Goal: Task Accomplishment & Management: Complete application form

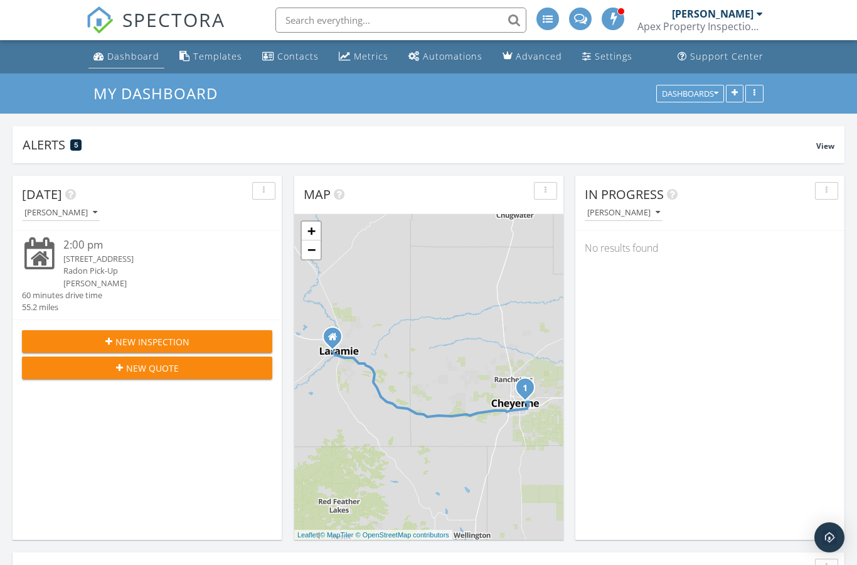
click at [124, 56] on div "Dashboard" at bounding box center [133, 56] width 52 height 12
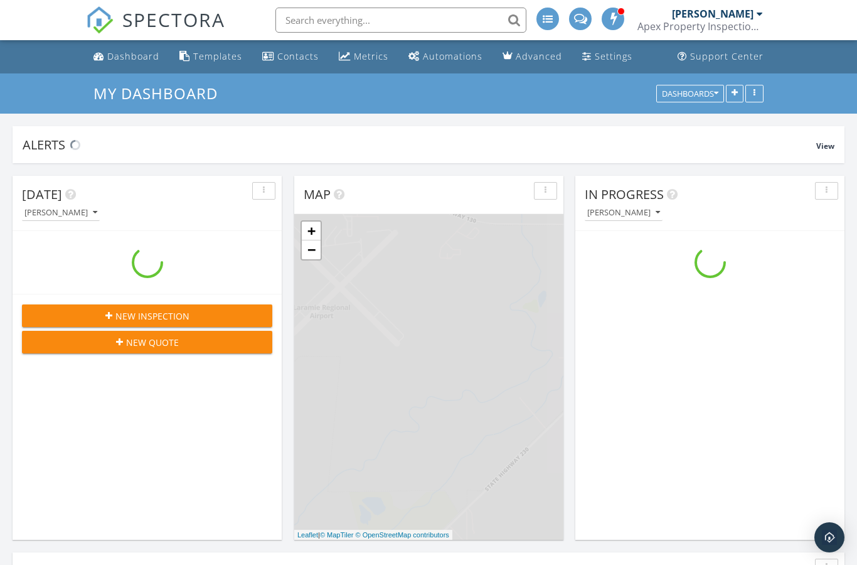
scroll to position [1142, 858]
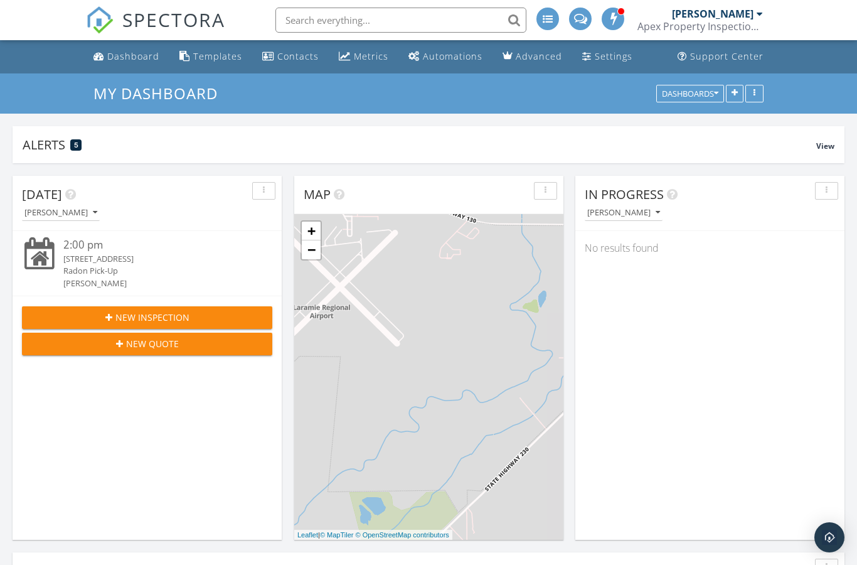
click at [121, 322] on span "New Inspection" at bounding box center [152, 317] width 74 height 13
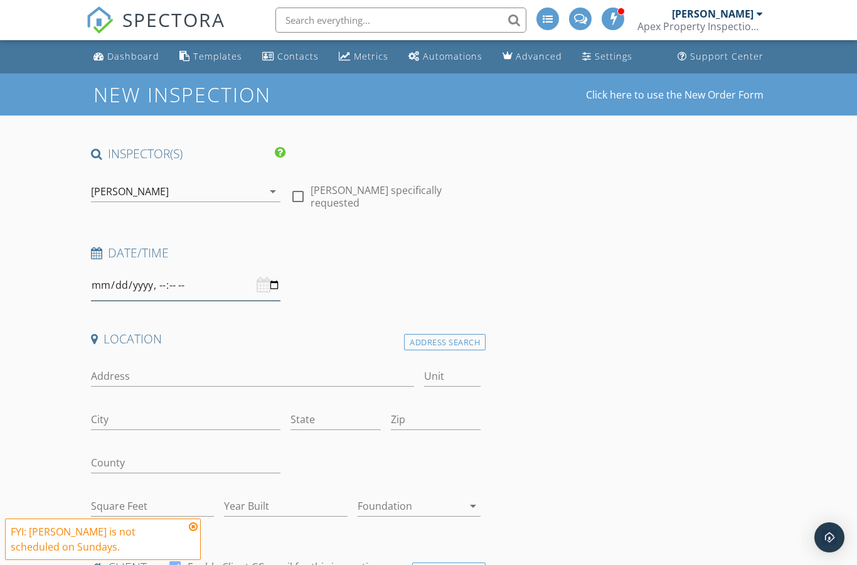
click at [225, 282] on input "datetime-local" at bounding box center [186, 285] width 190 height 31
type input "2025-09-30T09:00"
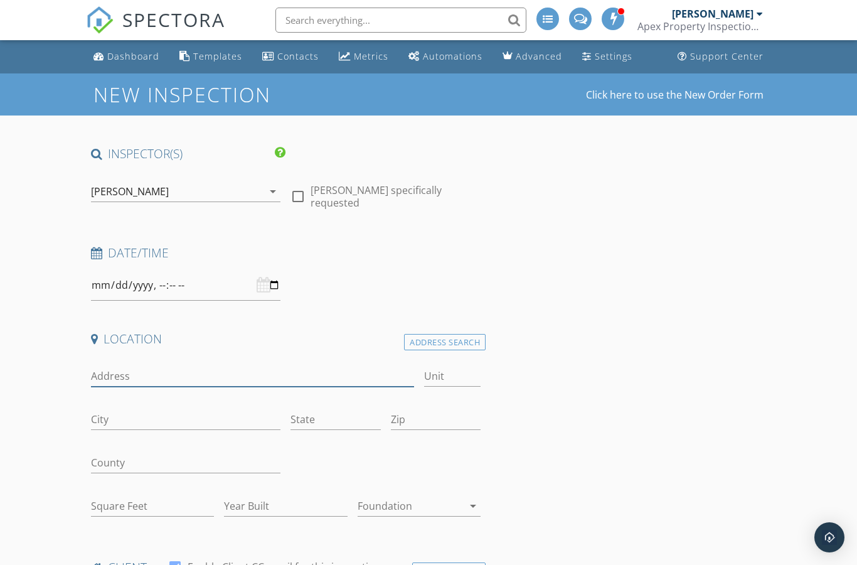
click at [197, 369] on input "Address" at bounding box center [252, 376] width 323 height 21
click at [457, 344] on div "Address Search" at bounding box center [445, 342] width 82 height 17
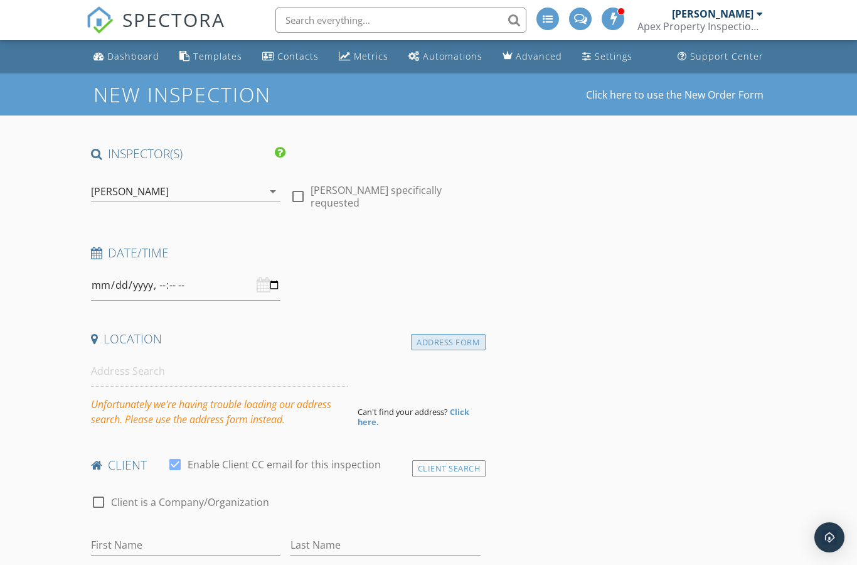
click at [460, 344] on div "Address Form" at bounding box center [448, 342] width 75 height 17
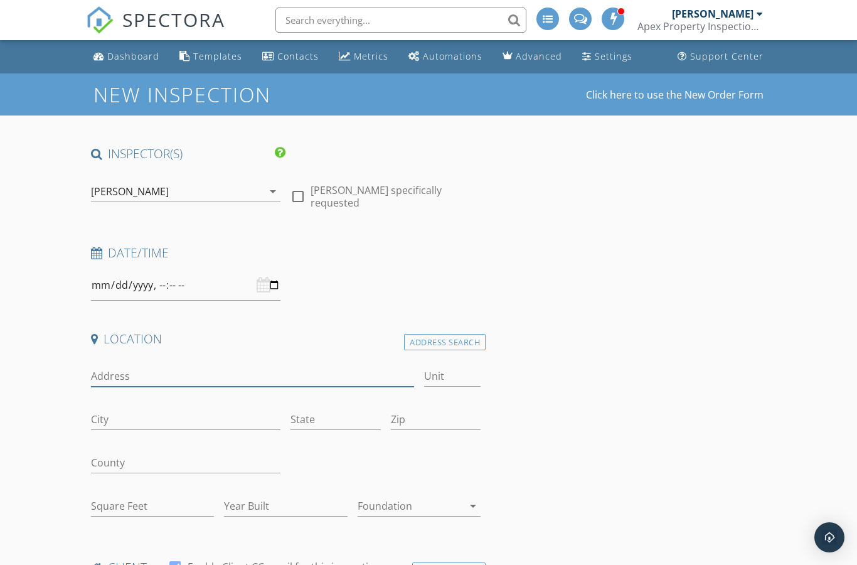
click at [260, 376] on input "Address" at bounding box center [252, 376] width 323 height 21
type input "2910 s 18th st"
click at [194, 420] on input "City" at bounding box center [186, 419] width 190 height 21
type input "Laramie"
type input "WY"
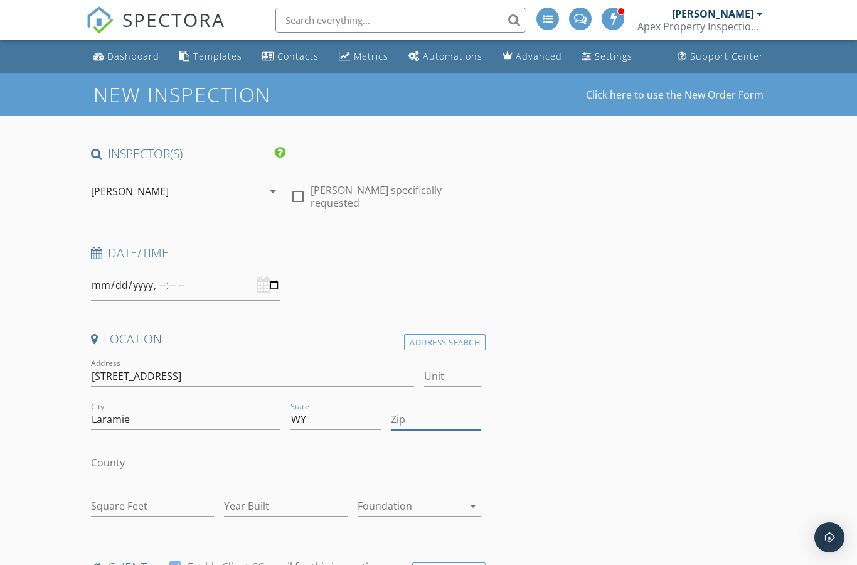
click at [440, 413] on input "Zip" at bounding box center [436, 419] width 90 height 21
click at [164, 504] on input "Square Feet" at bounding box center [152, 506] width 123 height 21
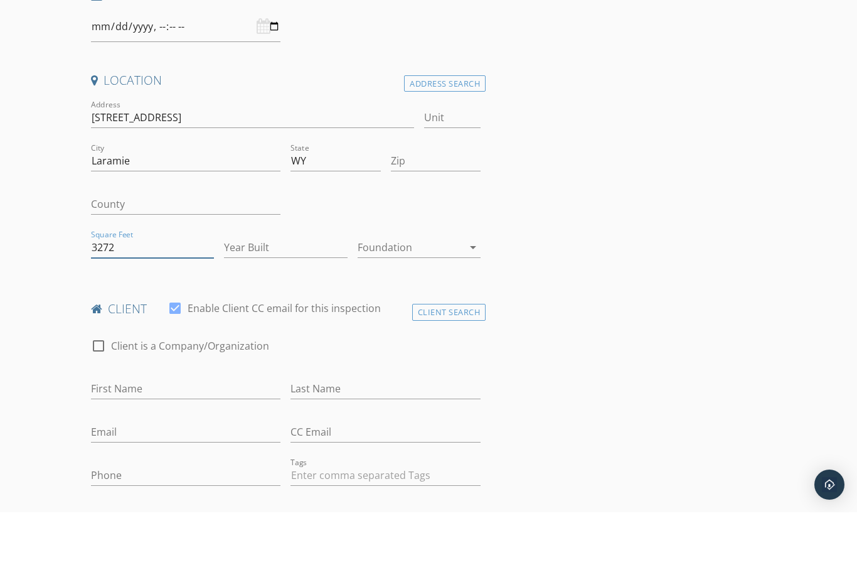
type input "3272"
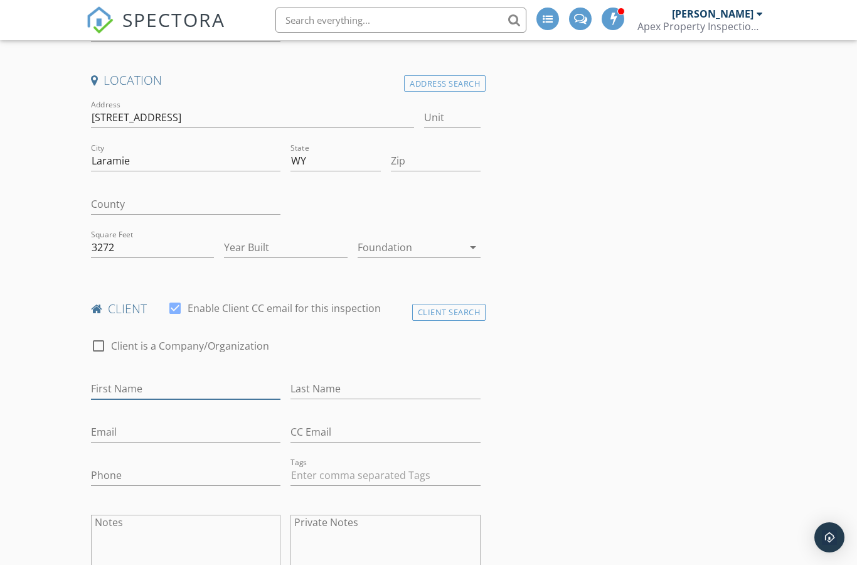
click at [240, 380] on input "First Name" at bounding box center [186, 388] width 190 height 21
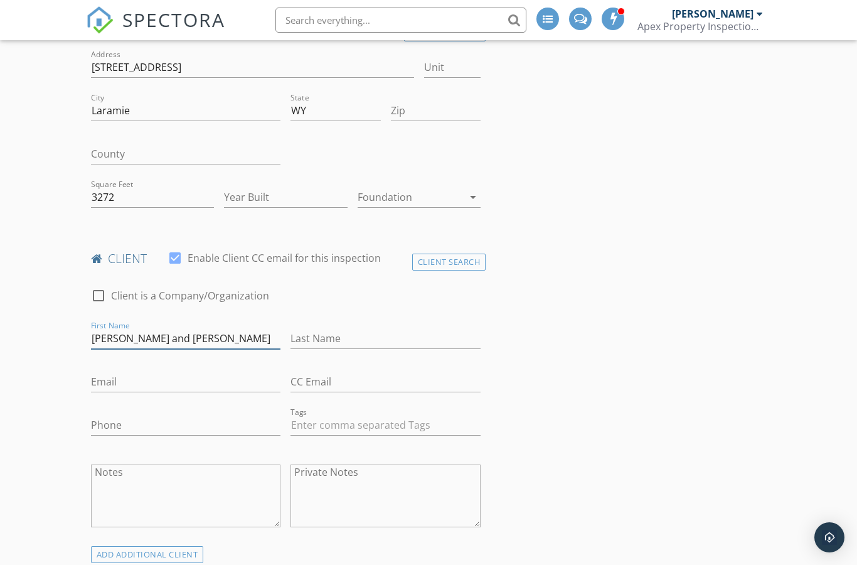
type input "[PERSON_NAME] and [PERSON_NAME]"
type input "R"
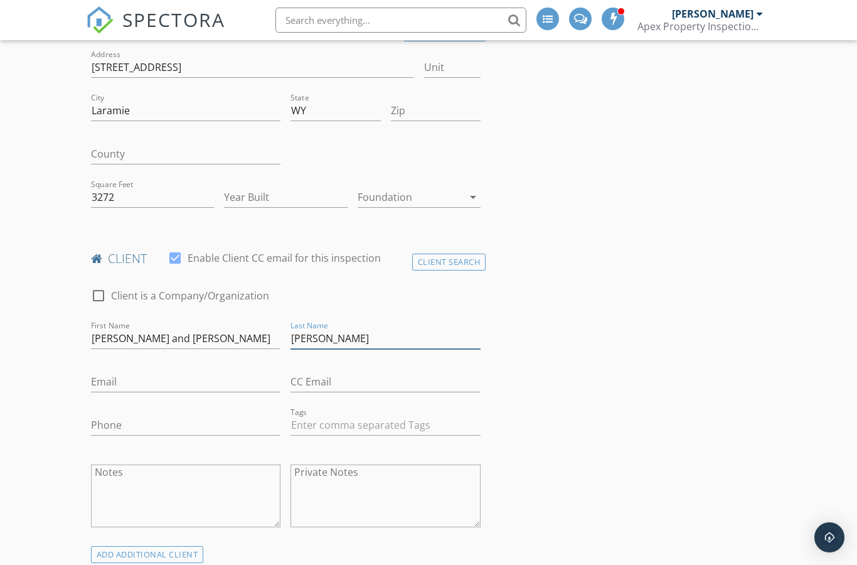
type input "[PERSON_NAME]"
click at [210, 384] on input "Email" at bounding box center [186, 381] width 190 height 21
click at [160, 375] on input "Email" at bounding box center [186, 381] width 190 height 21
paste input "[PERSON_NAME][EMAIL_ADDRESS][DOMAIN_NAME]"
type input "[PERSON_NAME][EMAIL_ADDRESS][DOMAIN_NAME]"
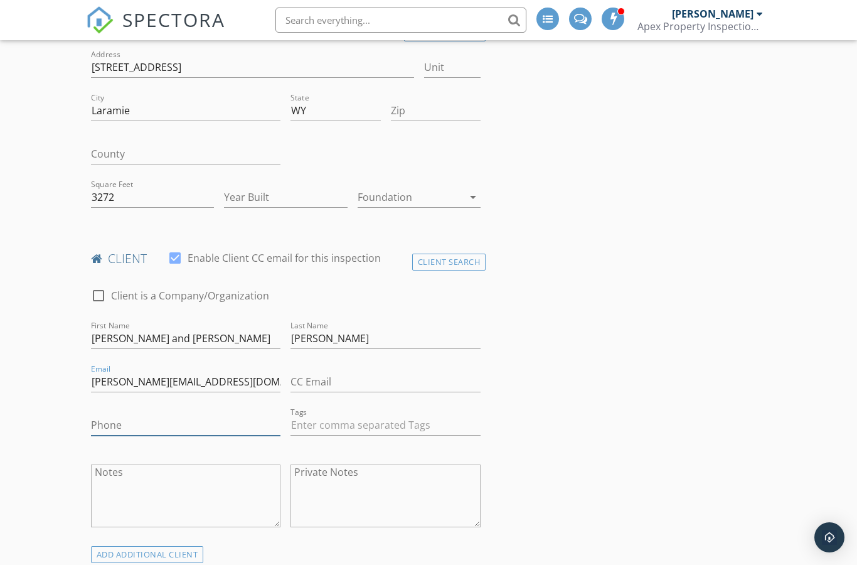
click at [176, 425] on input "Phone" at bounding box center [186, 425] width 190 height 21
click at [153, 425] on input "Phone" at bounding box center [186, 425] width 190 height 21
paste input "[PHONE_NUMBER]"
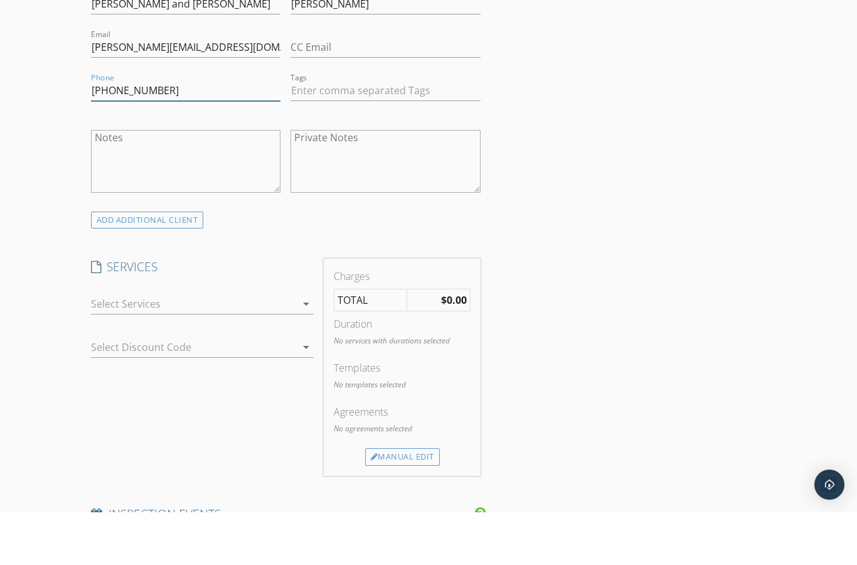
type input "[PHONE_NUMBER]"
click at [294, 346] on div at bounding box center [194, 356] width 206 height 20
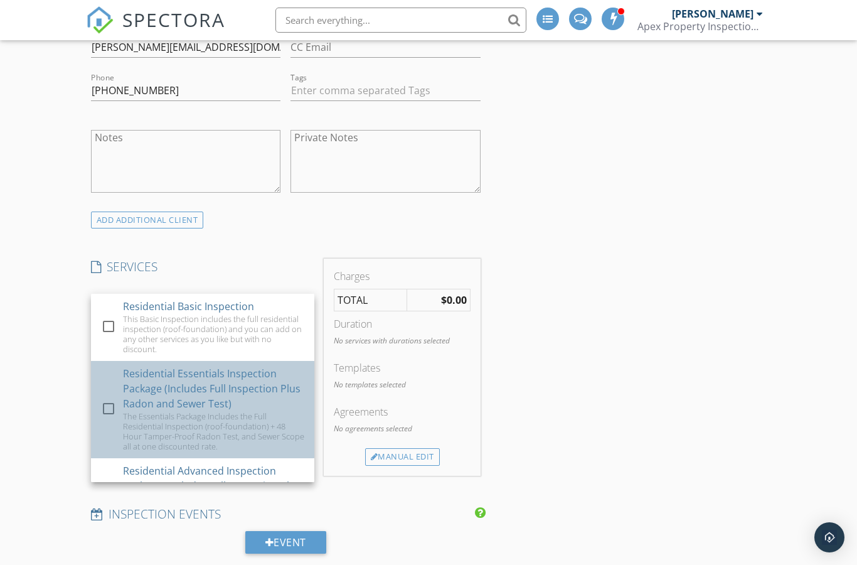
click at [240, 385] on div "Residential Essentials Inspection Package (Includes Full Inspection Plus Radon …" at bounding box center [213, 388] width 181 height 45
checkbox input "true"
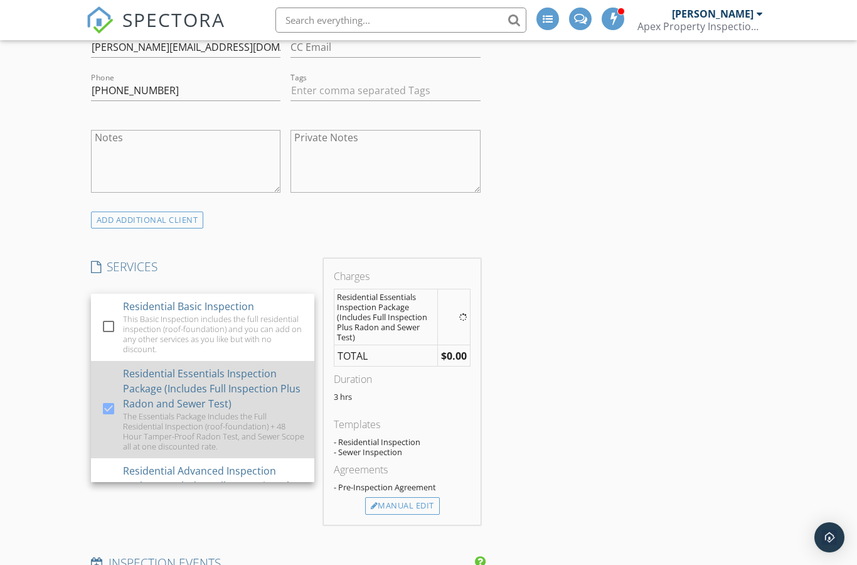
type input "[DATE]T09:00"
type input "[DATE]T10:00"
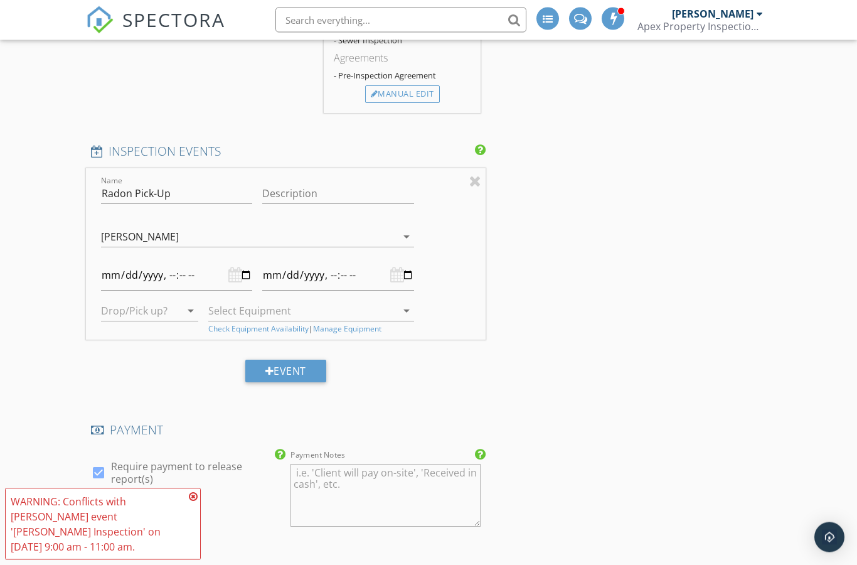
scroll to position [1095, 0]
click at [161, 274] on input "datetime-local" at bounding box center [177, 275] width 152 height 31
type input "[DATE]T09:00"
type input "[DATE]T10:00"
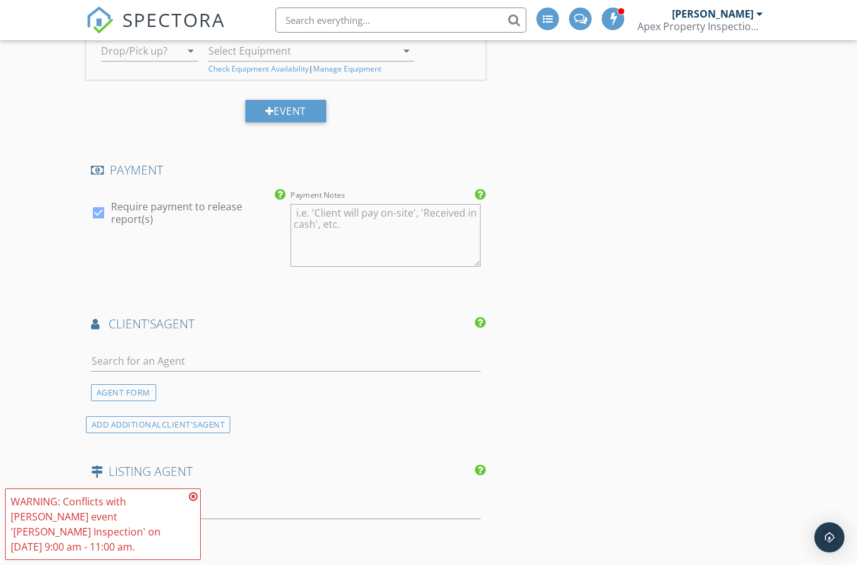
scroll to position [1410, 0]
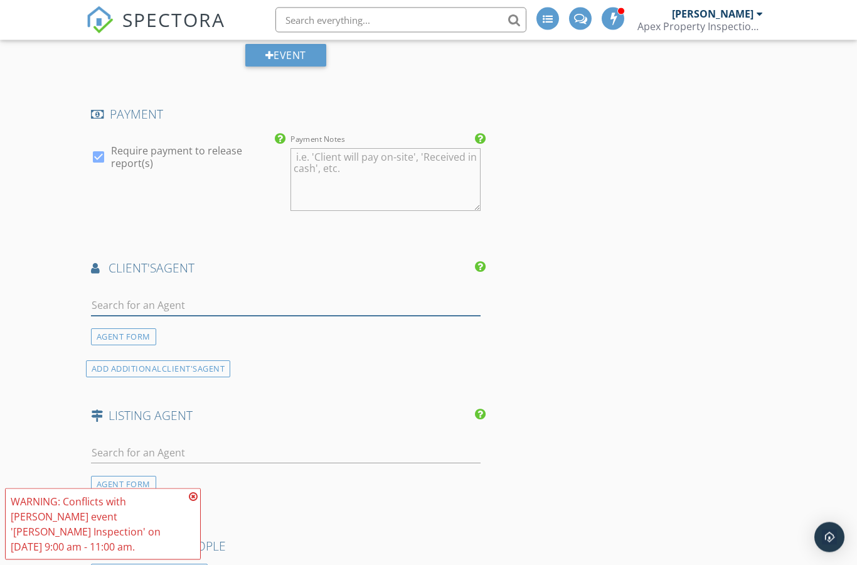
click at [265, 295] on input "text" at bounding box center [286, 305] width 390 height 21
type input "mark roz"
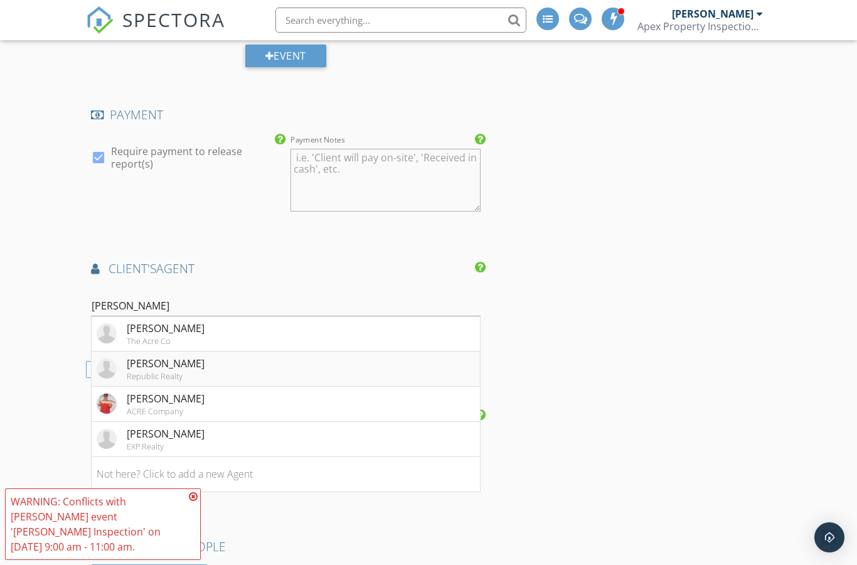
click at [161, 366] on div "[PERSON_NAME]" at bounding box center [166, 363] width 78 height 15
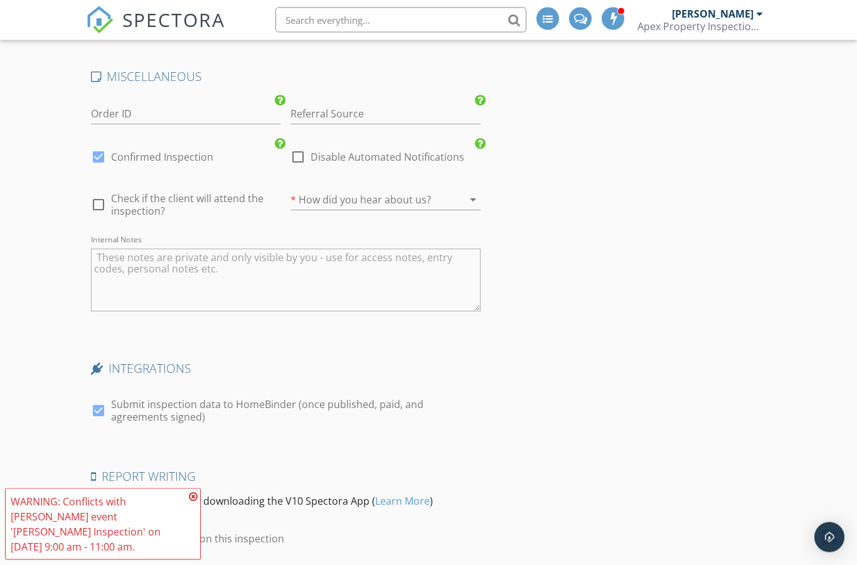
scroll to position [2192, 0]
click at [190, 501] on icon at bounding box center [193, 496] width 9 height 10
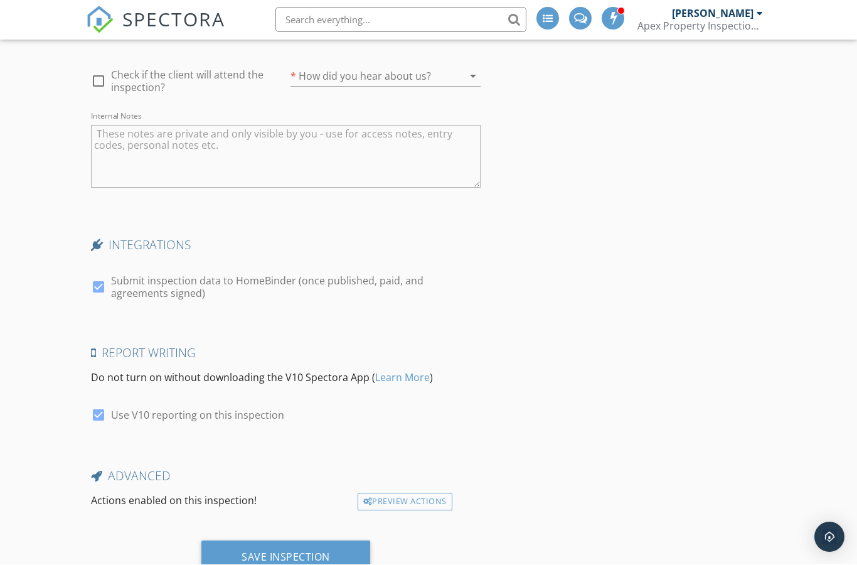
scroll to position [2306, 0]
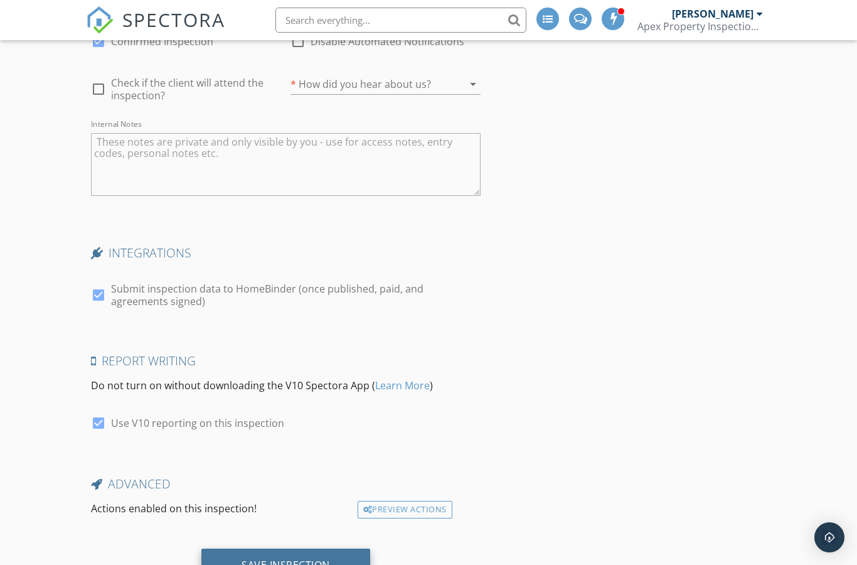
click at [306, 563] on div "Save Inspection" at bounding box center [286, 564] width 88 height 13
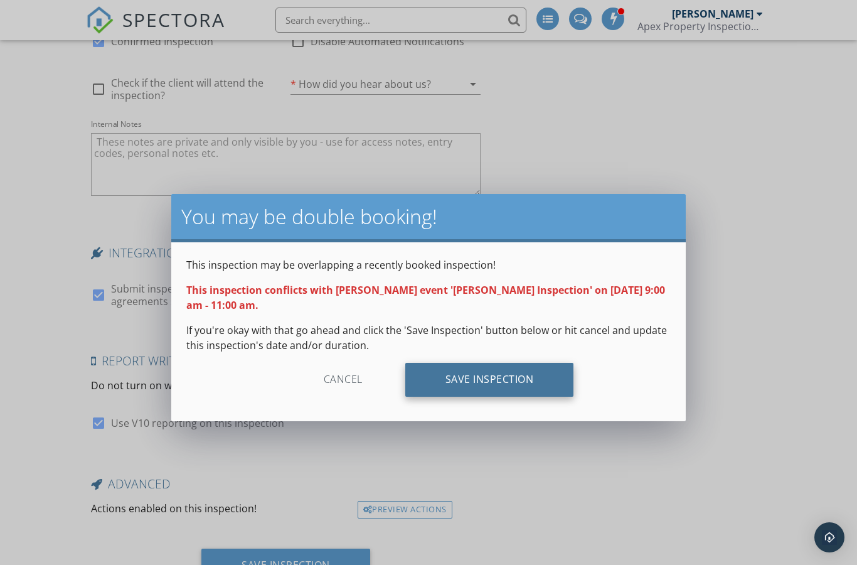
click at [554, 381] on div "Save Inspection" at bounding box center [489, 380] width 169 height 34
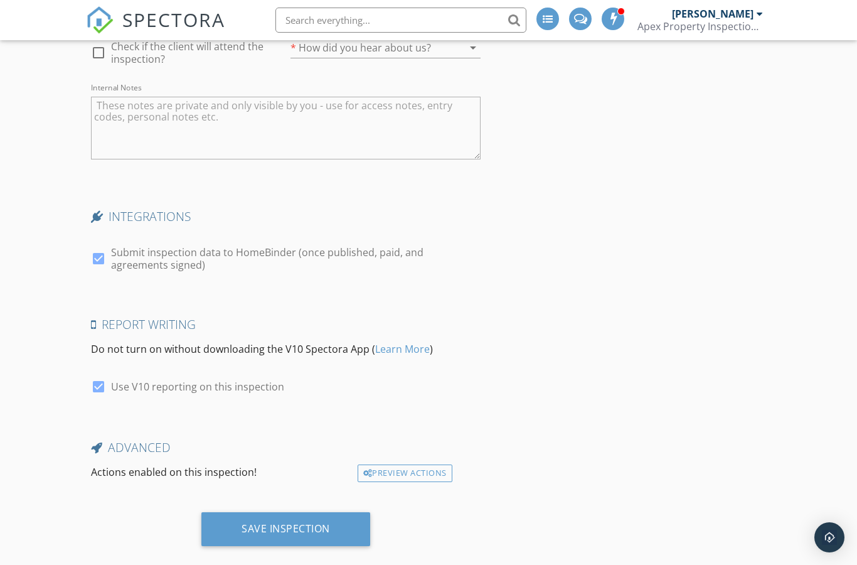
scroll to position [2342, 0]
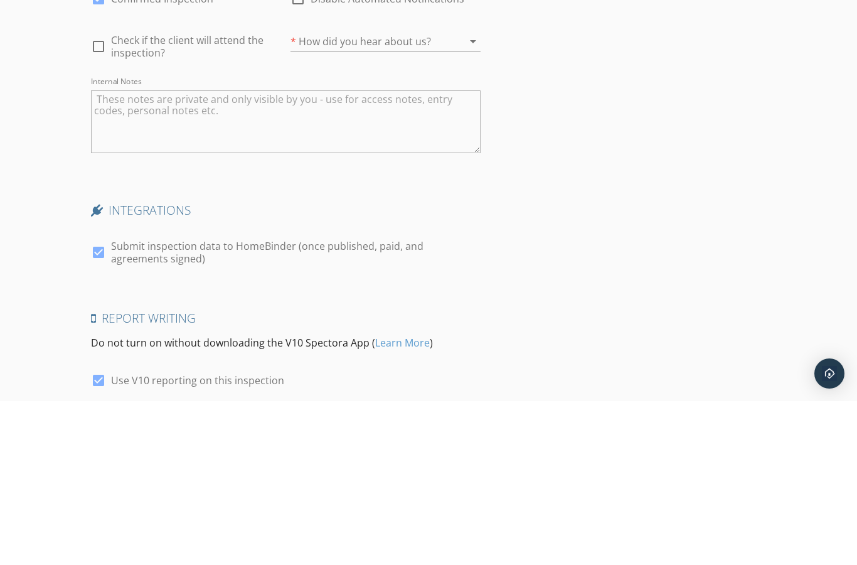
scroll to position [2349, 0]
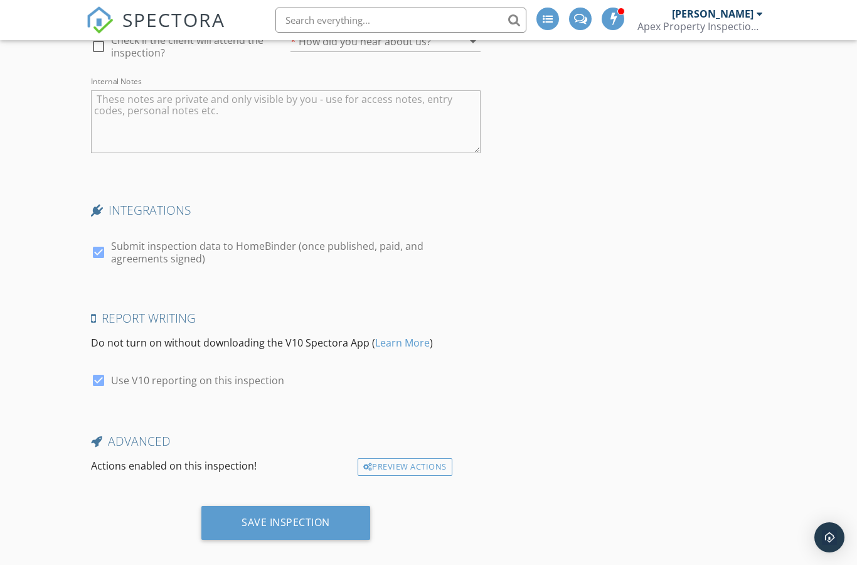
click at [107, 442] on h4 "Advanced" at bounding box center [286, 441] width 390 height 16
click at [422, 145] on textarea "Internal Notes" at bounding box center [286, 121] width 390 height 63
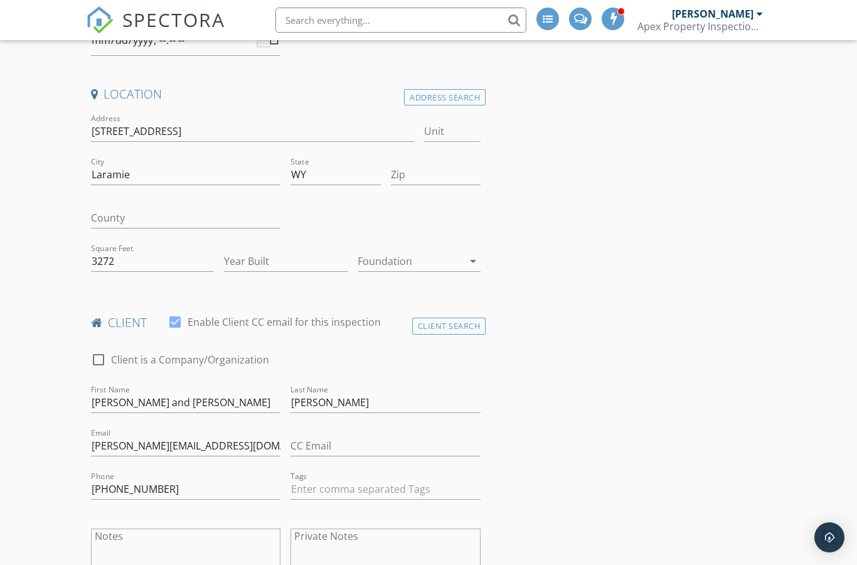
scroll to position [181, 0]
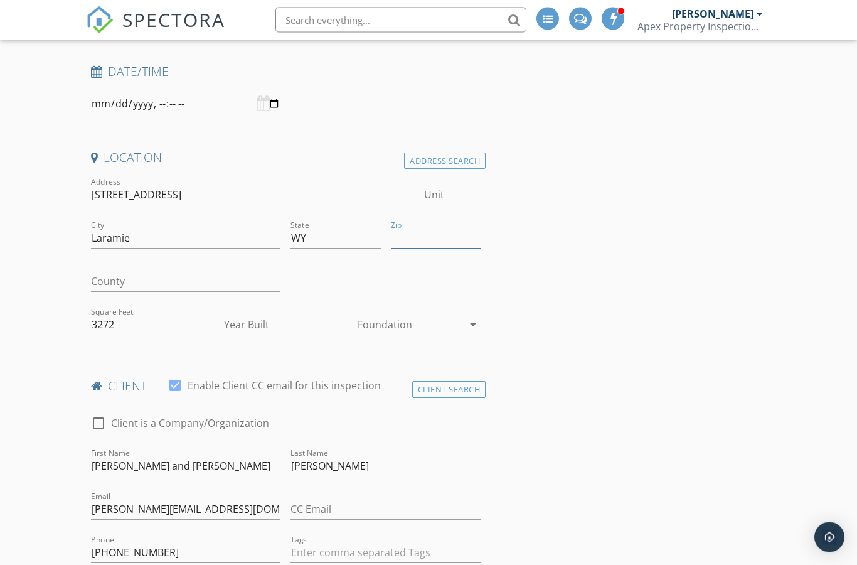
click at [431, 236] on input "Zip" at bounding box center [436, 238] width 90 height 21
type input "82070"
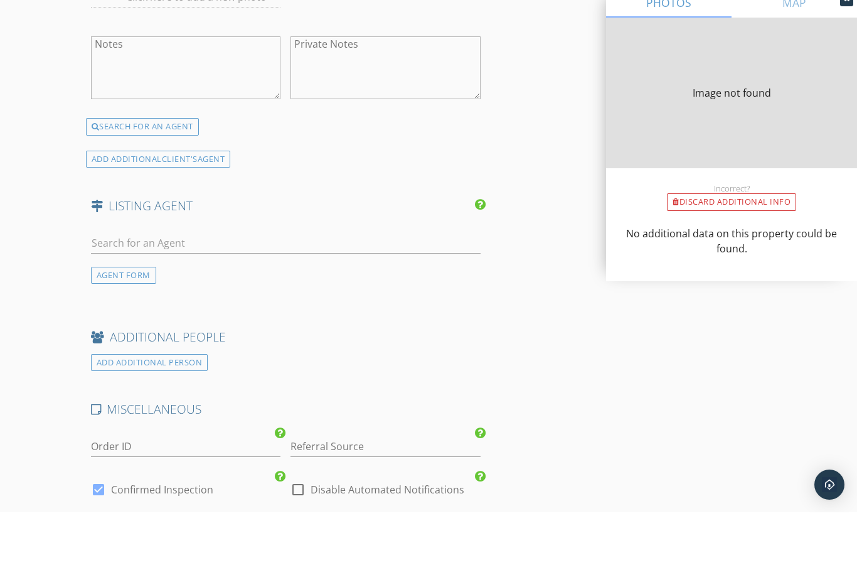
type input "2160"
type input "2012"
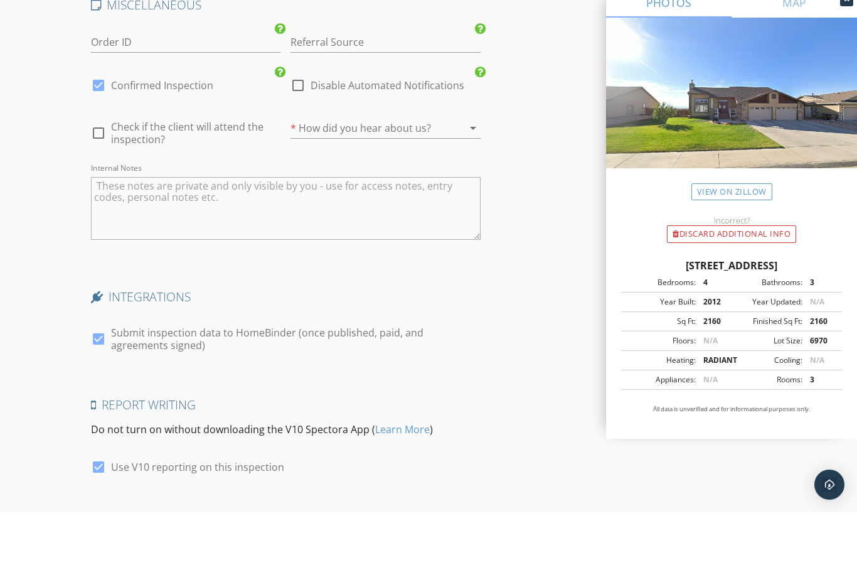
scroll to position [2460, 0]
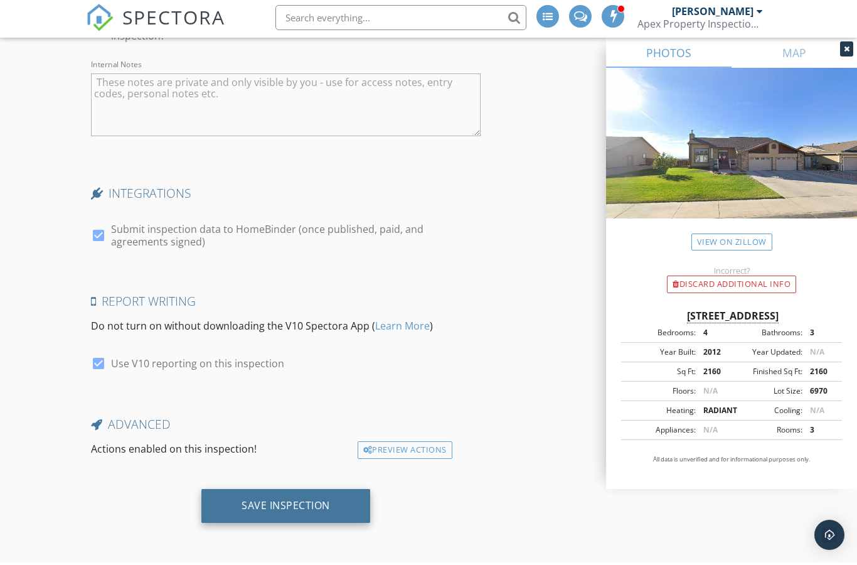
type input "82070"
click at [300, 507] on div "Save Inspection" at bounding box center [286, 507] width 88 height 13
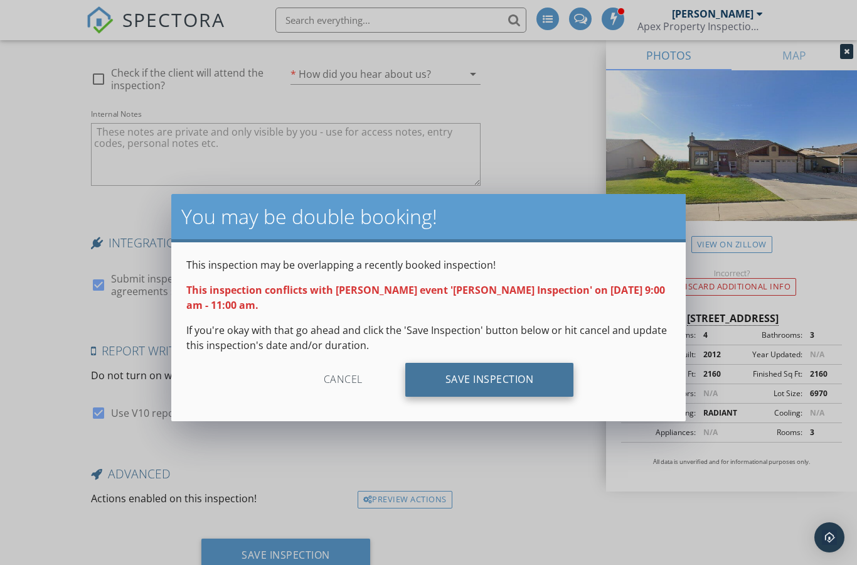
click at [511, 383] on div "Save Inspection" at bounding box center [489, 380] width 169 height 34
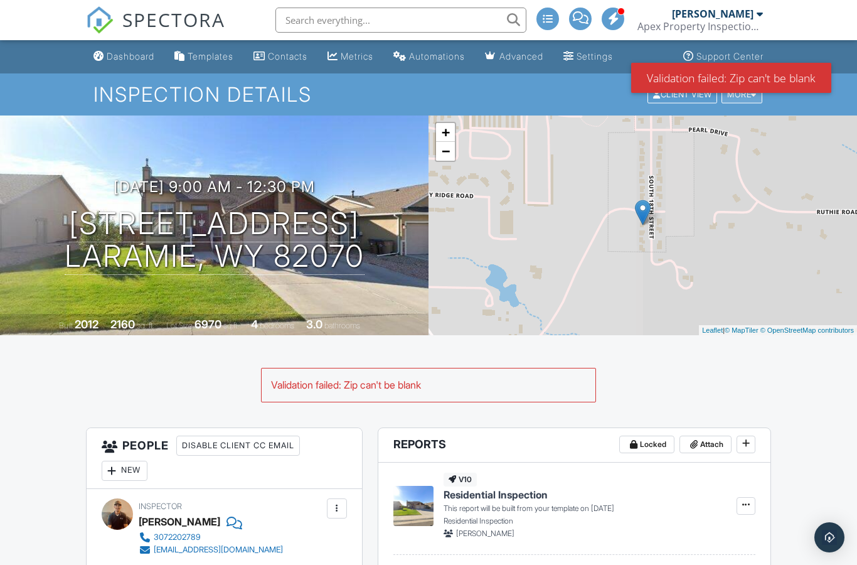
click at [758, 96] on div "More" at bounding box center [741, 94] width 41 height 17
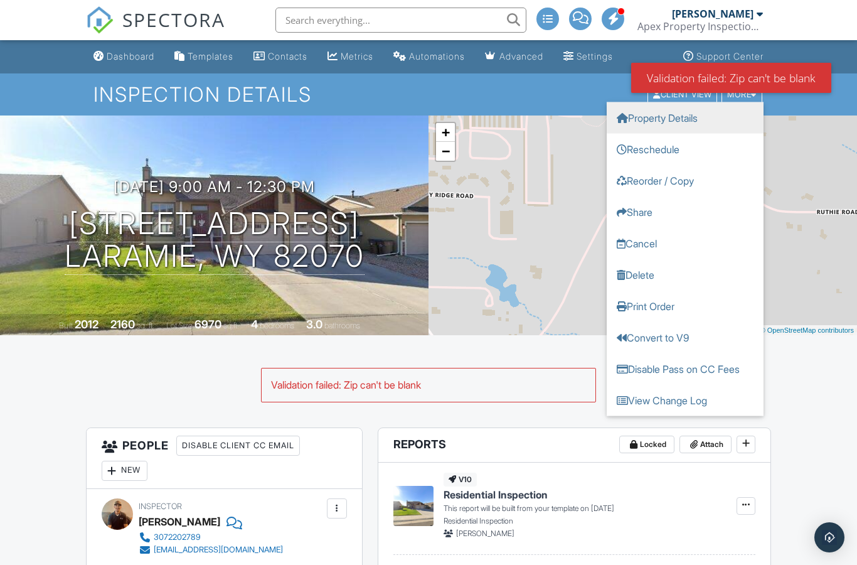
click at [708, 112] on link "Property Details" at bounding box center [685, 117] width 157 height 31
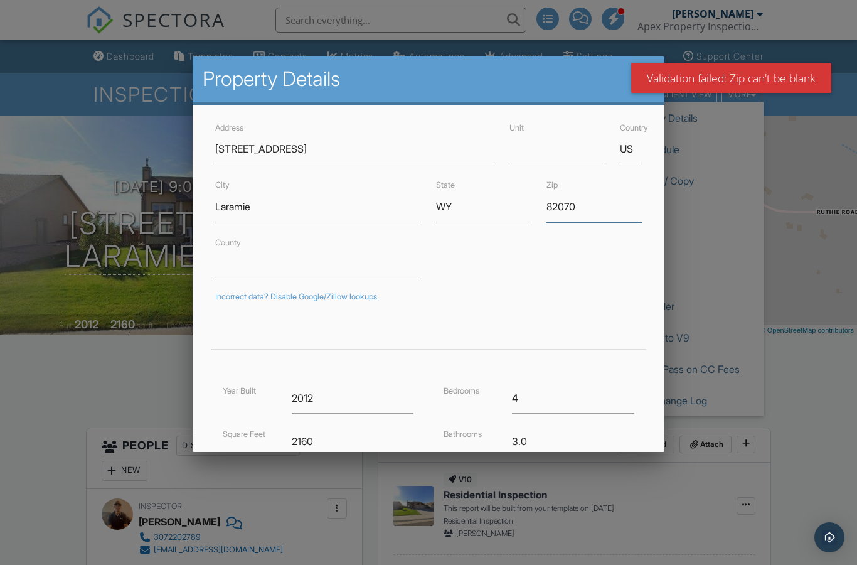
click at [606, 206] on input "82070" at bounding box center [593, 206] width 95 height 31
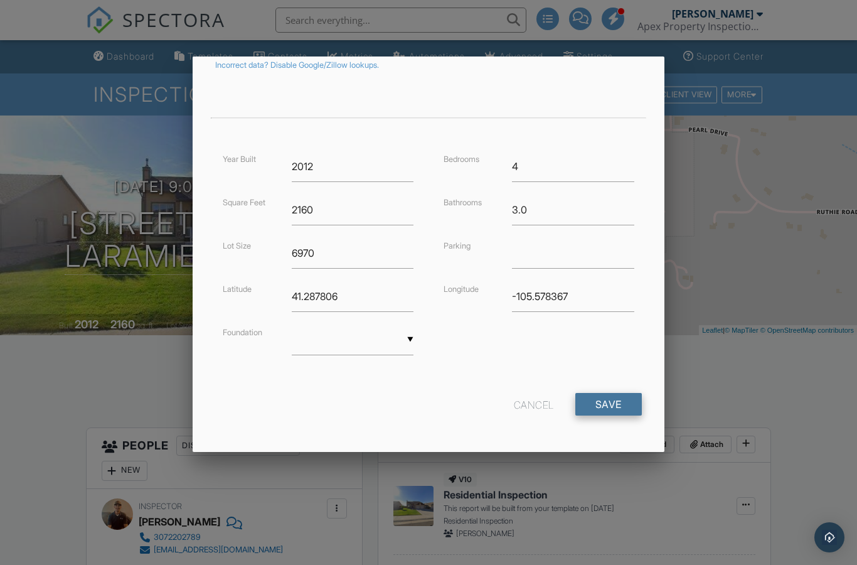
scroll to position [231, 0]
click at [607, 408] on input "Save" at bounding box center [608, 404] width 66 height 23
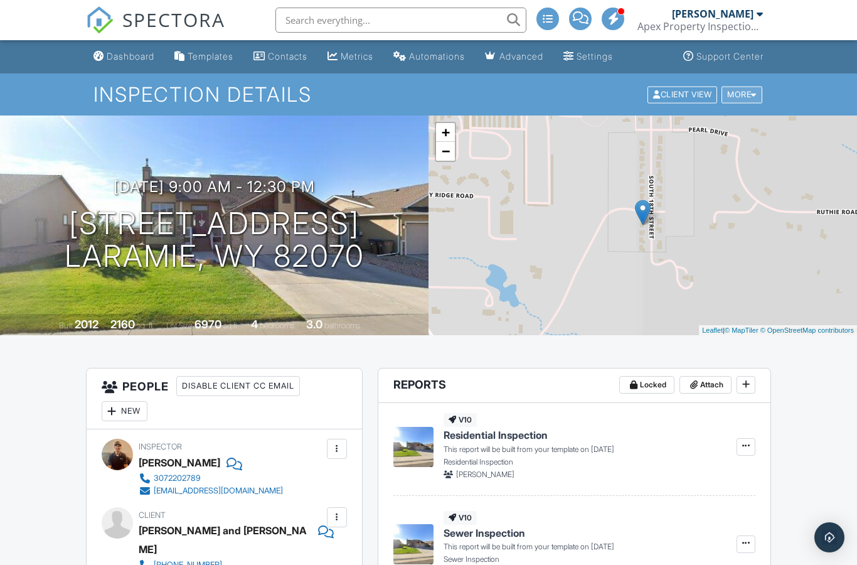
click at [752, 88] on div "More" at bounding box center [741, 94] width 41 height 17
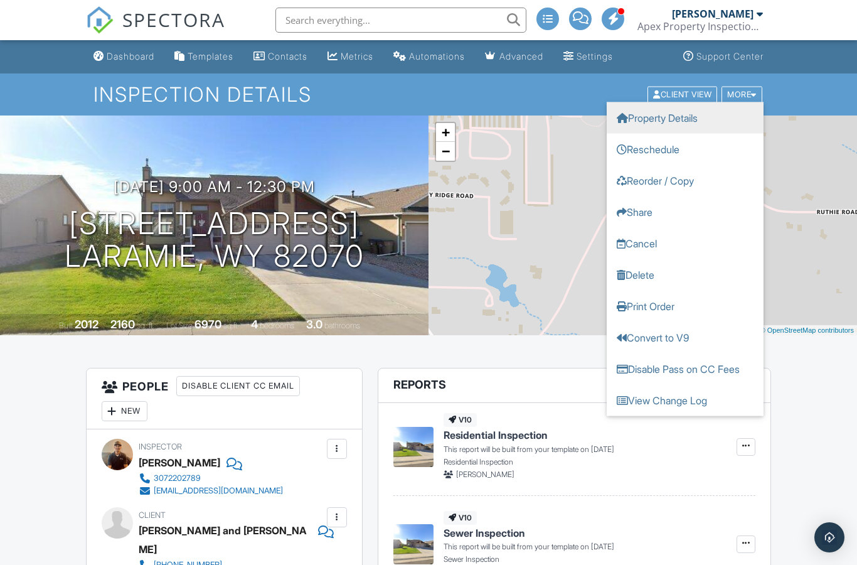
click at [693, 122] on link "Property Details" at bounding box center [685, 117] width 157 height 31
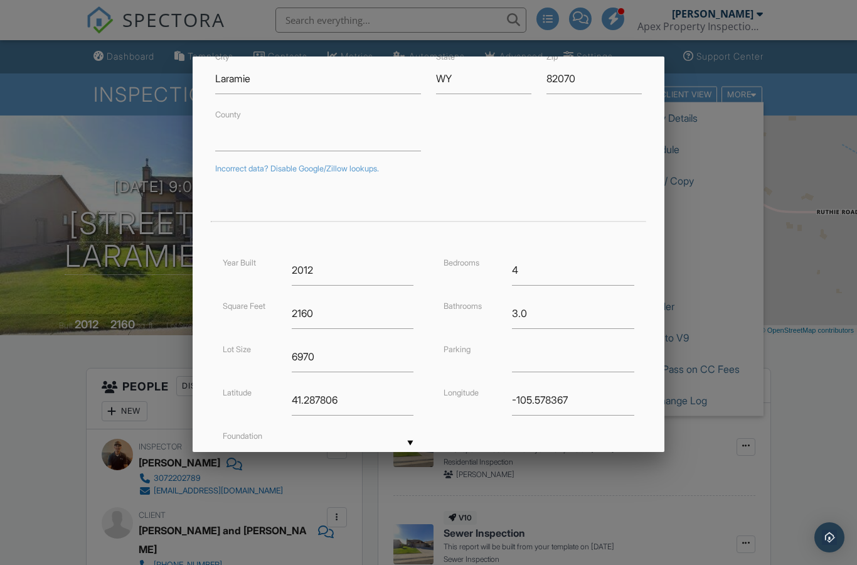
scroll to position [132, 0]
click at [369, 312] on input "2160" at bounding box center [353, 309] width 122 height 31
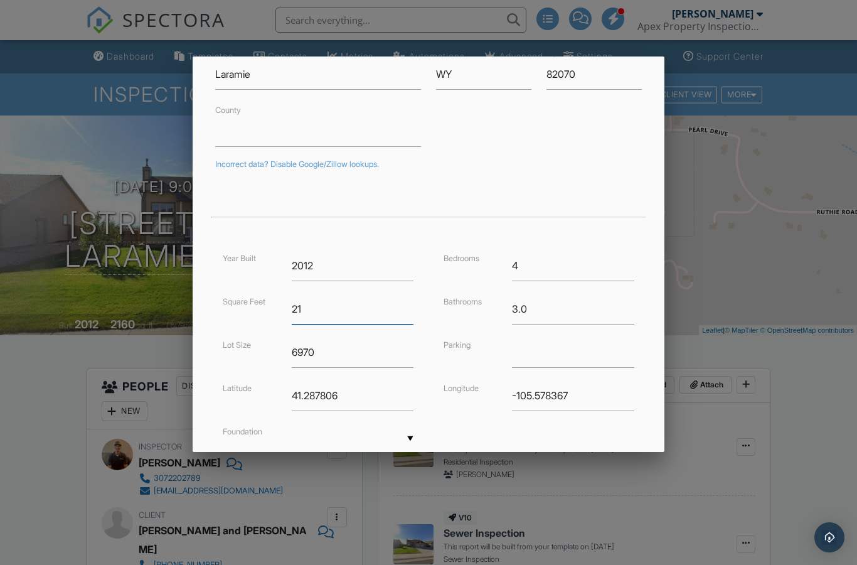
type input "2"
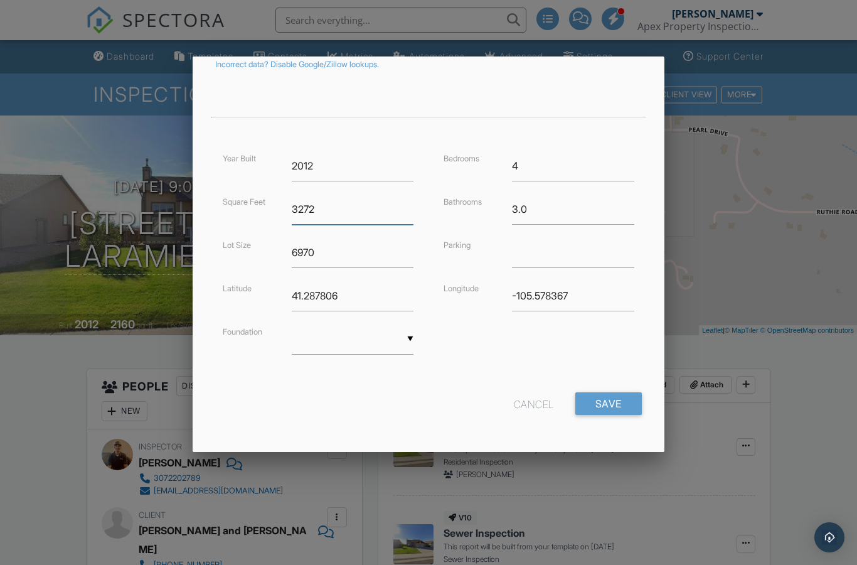
scroll to position [231, 0]
type input "3272"
click at [615, 409] on input "Save" at bounding box center [608, 404] width 66 height 23
